Goal: Task Accomplishment & Management: Manage account settings

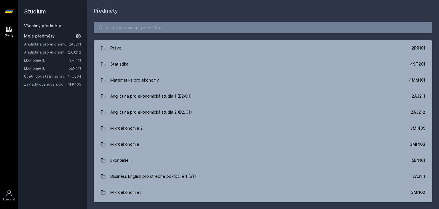
click at [51, 44] on link "Angličtina pro ekonomická studia 1 (B2/C1)" at bounding box center [46, 44] width 45 height 6
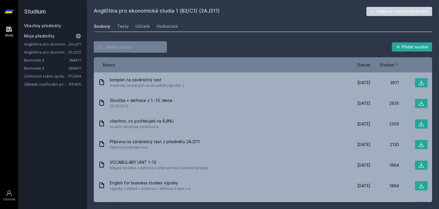
click at [384, 10] on button "Odebrat z mých předmětů" at bounding box center [399, 11] width 66 height 9
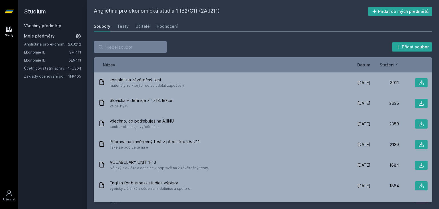
click at [53, 45] on link "Angličtina pro ekonomická studia 2 (B2/C1)" at bounding box center [46, 44] width 44 height 6
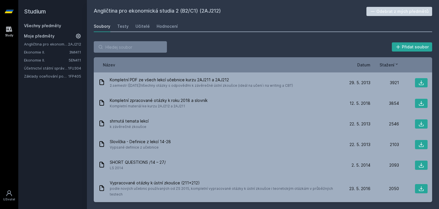
click at [375, 8] on button "Odebrat z mých předmětů" at bounding box center [399, 11] width 66 height 9
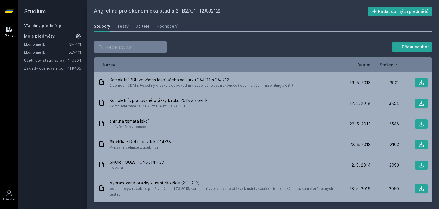
click at [39, 59] on link "Účetnictví státní správy a samosprávy" at bounding box center [46, 60] width 44 height 6
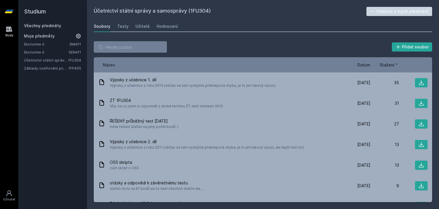
click at [382, 10] on button "Odebrat z mých předmětů" at bounding box center [399, 11] width 66 height 9
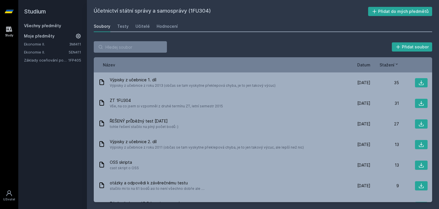
click at [49, 59] on link "Základy oceňování podniku" at bounding box center [46, 60] width 44 height 6
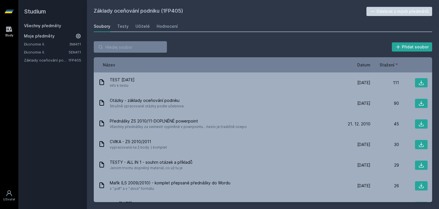
click at [394, 9] on button "Odebrat z mých předmětů" at bounding box center [399, 11] width 66 height 9
click at [50, 44] on link "Ekonomie II." at bounding box center [46, 44] width 45 height 6
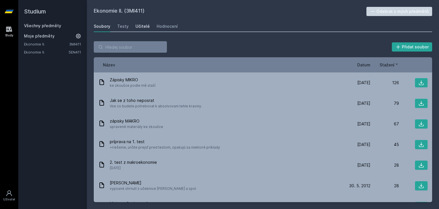
click at [142, 25] on div "Učitelé" at bounding box center [142, 26] width 14 height 6
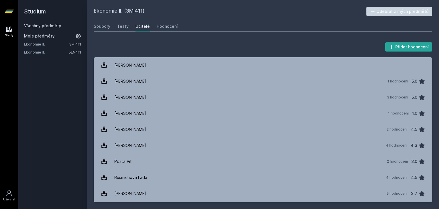
click at [39, 51] on link "Ekonomie II." at bounding box center [46, 52] width 45 height 6
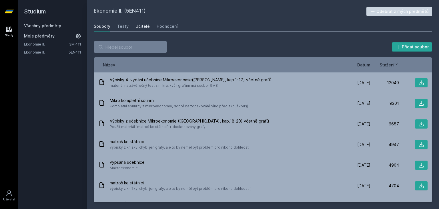
click at [140, 24] on div "Učitelé" at bounding box center [142, 26] width 14 height 6
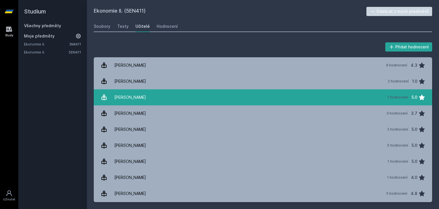
scroll to position [15, 0]
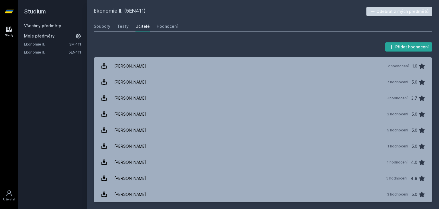
click at [400, 10] on button "Odebrat z mých předmětů" at bounding box center [399, 11] width 66 height 9
click at [49, 43] on link "Ekonomie II." at bounding box center [46, 44] width 45 height 6
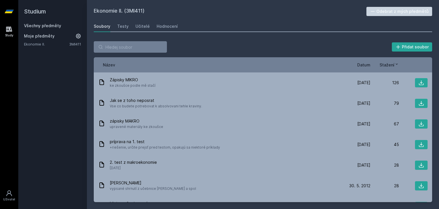
click at [41, 24] on link "Všechny předměty" at bounding box center [42, 25] width 37 height 5
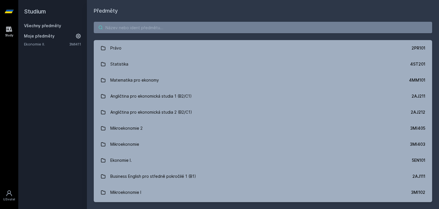
click at [129, 28] on input "search" at bounding box center [263, 27] width 338 height 11
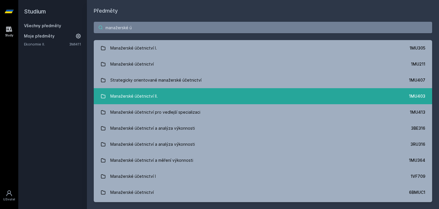
type input "manažerské ú"
click at [148, 94] on div "Manažerské účetnictví II." at bounding box center [133, 95] width 47 height 11
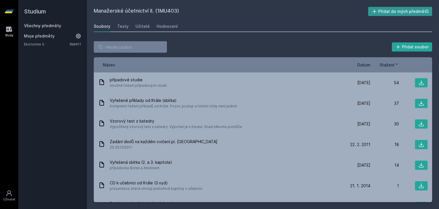
click at [380, 12] on button "Přidat do mých předmětů" at bounding box center [400, 11] width 64 height 9
click at [141, 27] on div "Učitelé" at bounding box center [142, 26] width 14 height 6
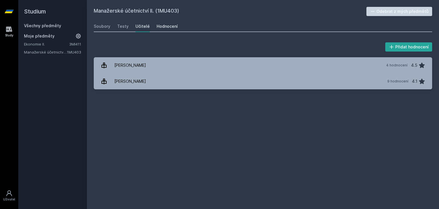
click at [171, 29] on div "Hodnocení" at bounding box center [167, 26] width 21 height 6
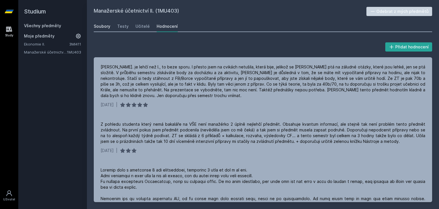
click at [106, 24] on div "Soubory" at bounding box center [102, 26] width 17 height 6
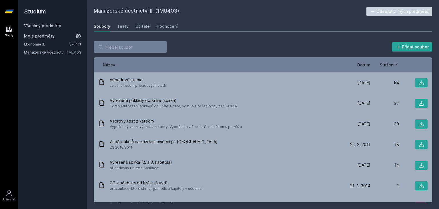
click at [46, 27] on link "Všechny předměty" at bounding box center [42, 25] width 37 height 5
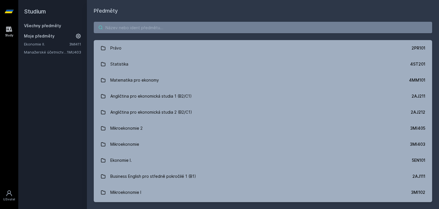
click at [117, 31] on input "search" at bounding box center [263, 27] width 338 height 11
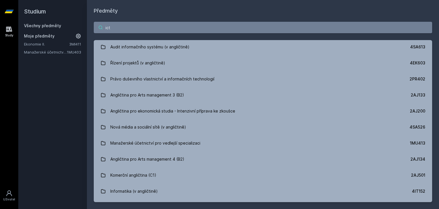
scroll to position [546, 0]
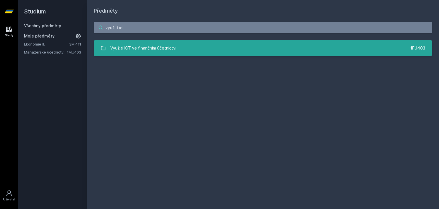
type input "využití ict"
click at [143, 53] on div "Využití ICT ve finančním účetnictví" at bounding box center [143, 47] width 66 height 11
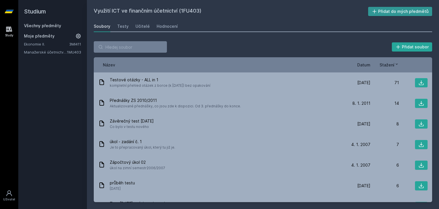
click at [396, 11] on button "Přidat do mých předmětů" at bounding box center [400, 11] width 64 height 9
click at [53, 23] on div "Všechny předměty" at bounding box center [52, 26] width 57 height 6
click at [52, 25] on link "Všechny předměty" at bounding box center [42, 25] width 37 height 5
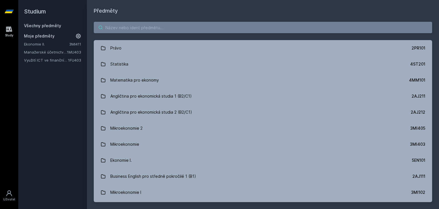
click at [134, 24] on input "search" at bounding box center [263, 27] width 338 height 11
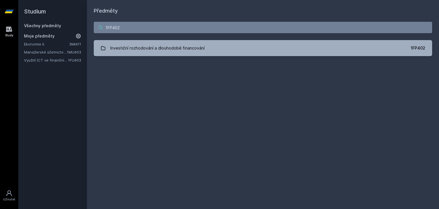
type input "1FP402"
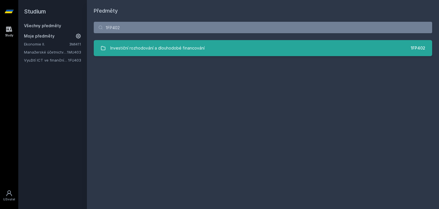
click at [187, 52] on div "Investiční rozhodování a dlouhodobé financování" at bounding box center [157, 47] width 94 height 11
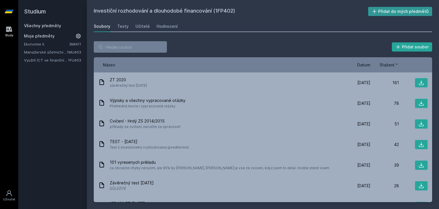
click at [380, 12] on button "Přidat do mých předmětů" at bounding box center [400, 11] width 64 height 9
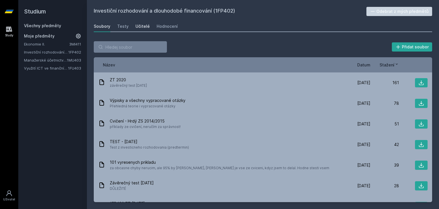
click at [138, 27] on div "Učitelé" at bounding box center [142, 26] width 14 height 6
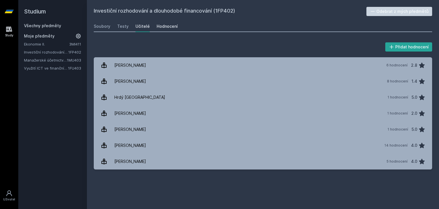
click at [161, 29] on div "Hodnocení" at bounding box center [167, 26] width 21 height 6
